Goal: Find specific page/section: Find specific page/section

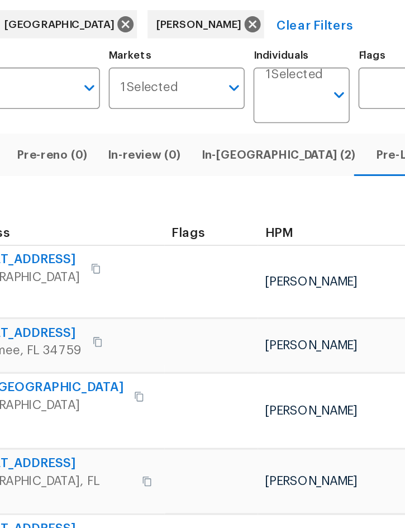
scroll to position [0, 11]
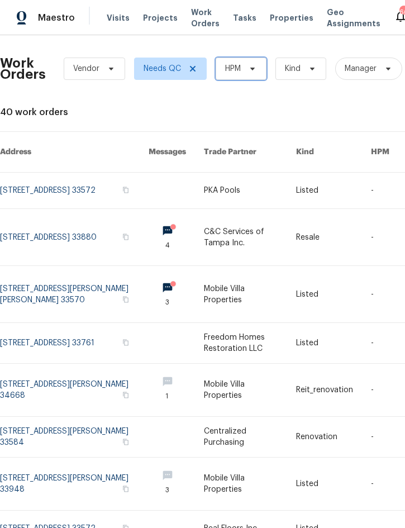
click at [242, 73] on span "HPM" at bounding box center [241, 69] width 51 height 22
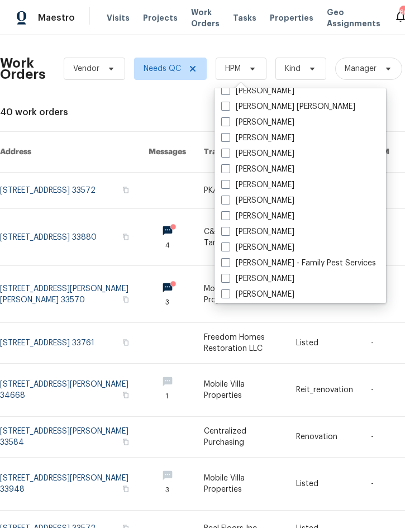
scroll to position [90, 0]
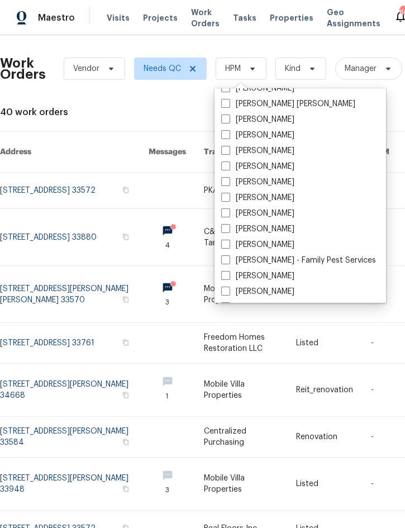
click at [282, 240] on label "[PERSON_NAME]" at bounding box center [257, 244] width 73 height 11
click at [228, 240] on input "[PERSON_NAME]" at bounding box center [224, 242] width 7 height 7
checkbox input "true"
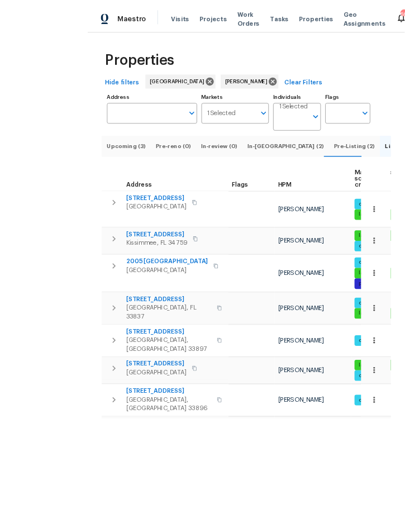
scroll to position [31, 0]
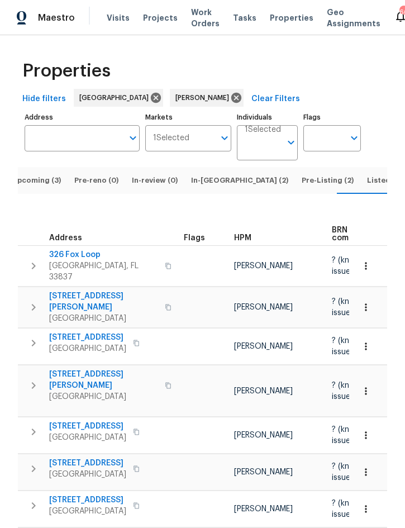
click at [367, 174] on span "Listed (15)" at bounding box center [386, 180] width 38 height 12
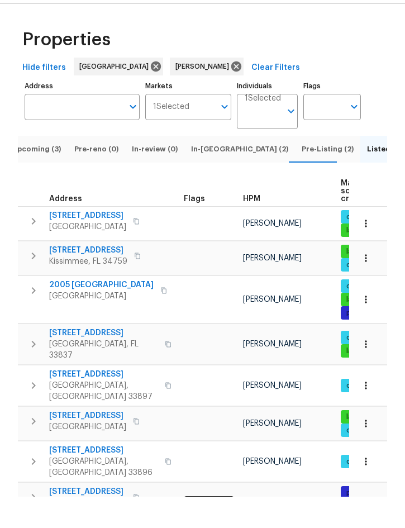
scroll to position [31, 0]
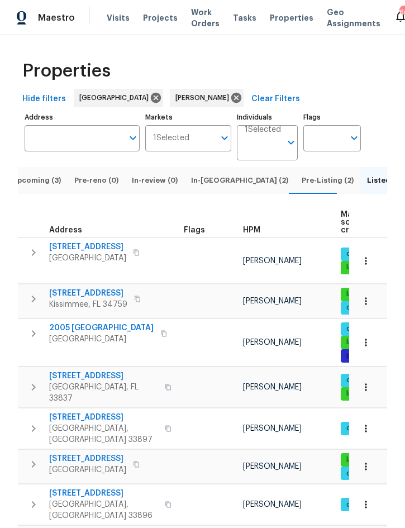
click at [39, 174] on span "Upcoming (3)" at bounding box center [36, 180] width 49 height 12
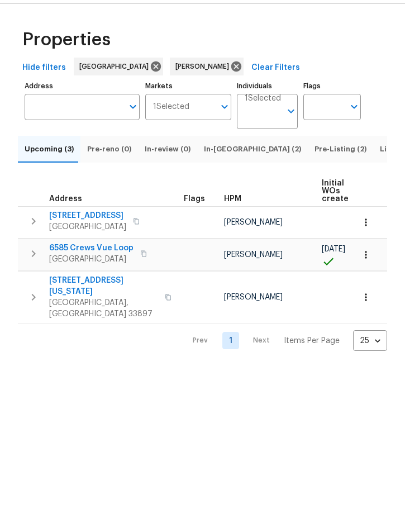
click at [26, 274] on button "button" at bounding box center [33, 285] width 22 height 22
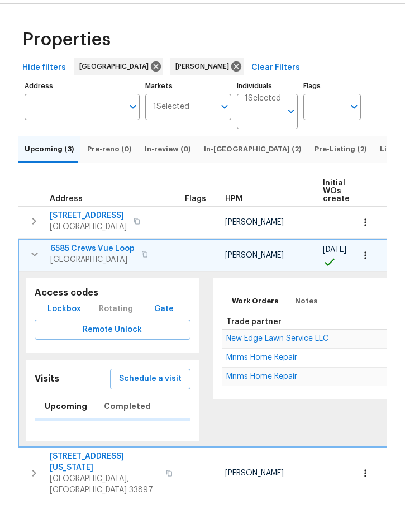
scroll to position [31, 0]
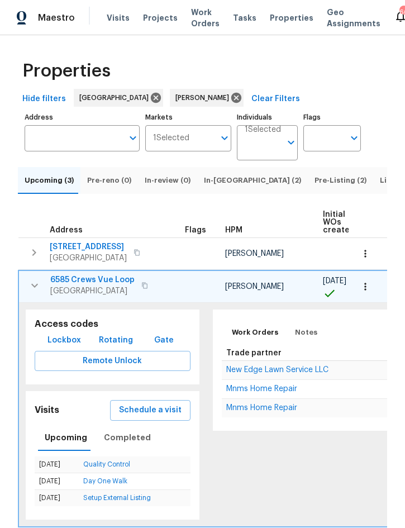
click at [30, 279] on icon "button" at bounding box center [34, 285] width 13 height 13
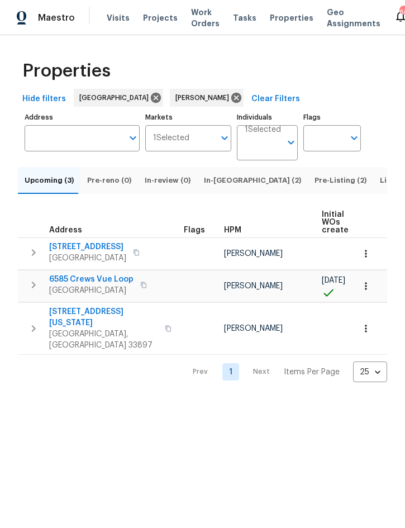
scroll to position [0, 0]
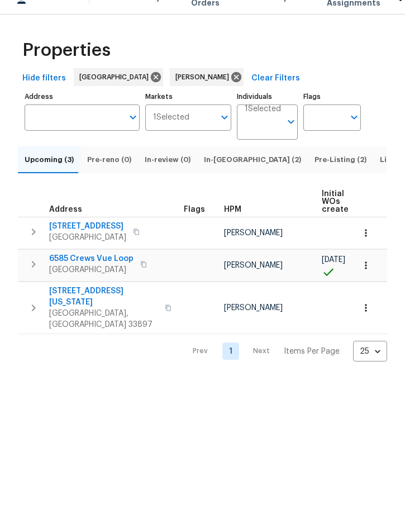
click at [101, 7] on div "Maestro Visits Projects Work Orders Tasks Properties Geo Assignments" at bounding box center [197, 18] width 394 height 22
